Goal: Check status: Check status

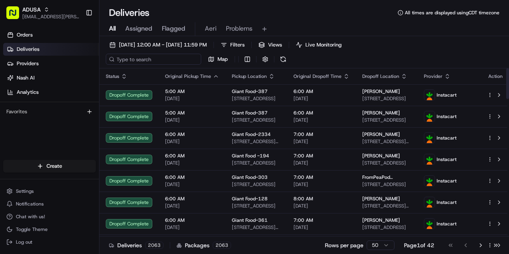
click at [159, 58] on input at bounding box center [153, 59] width 95 height 11
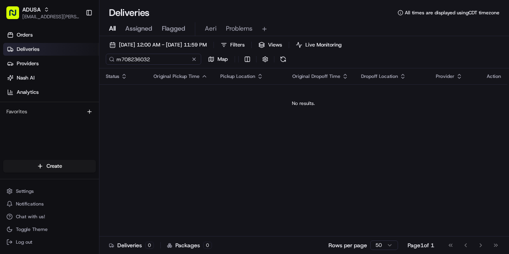
drag, startPoint x: 161, startPoint y: 59, endPoint x: 112, endPoint y: 65, distance: 49.3
click at [112, 65] on div "[DATE] 12:00 AM - [DATE] 11:59 PM Filters Views Live Monitoring m708236032 Map" at bounding box center [304, 53] width 410 height 29
type input "m708236032"
